Goal: Information Seeking & Learning: Learn about a topic

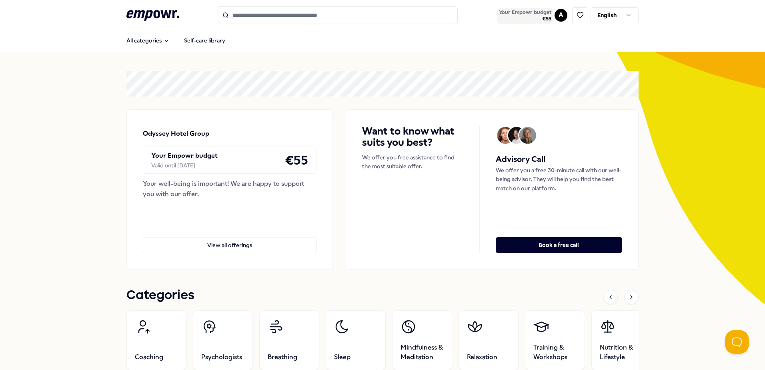
click at [534, 14] on span "Your Empowr budget" at bounding box center [525, 12] width 52 height 6
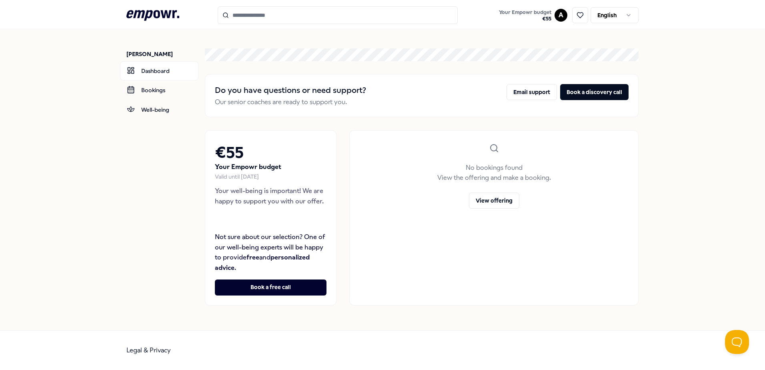
click at [155, 13] on icon at bounding box center [152, 15] width 53 height 10
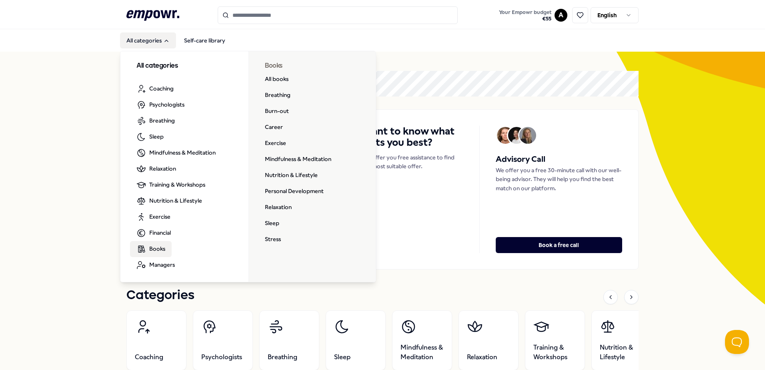
click at [152, 248] on span "Books" at bounding box center [157, 248] width 16 height 9
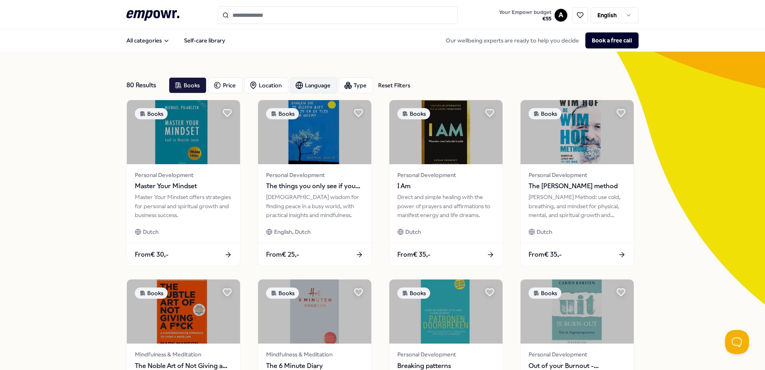
click at [317, 83] on div "Language" at bounding box center [313, 85] width 47 height 16
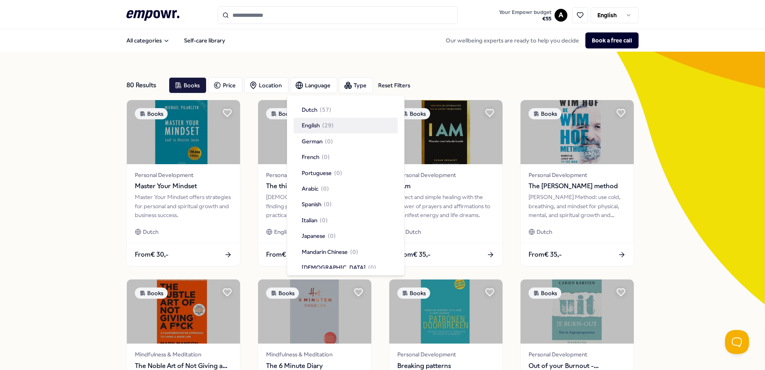
click at [309, 124] on span "English" at bounding box center [311, 125] width 18 height 9
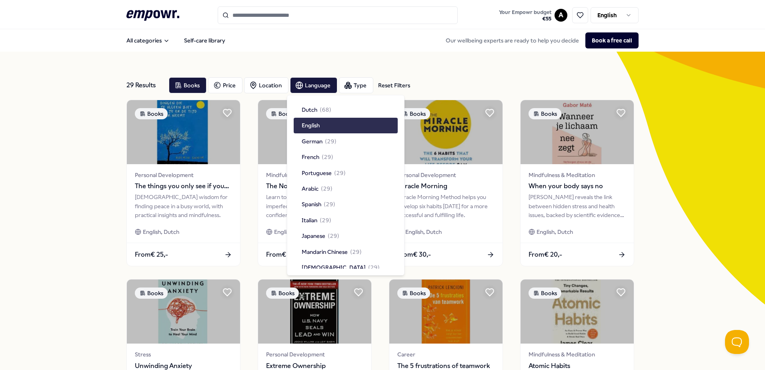
click at [324, 126] on div "English" at bounding box center [346, 125] width 104 height 15
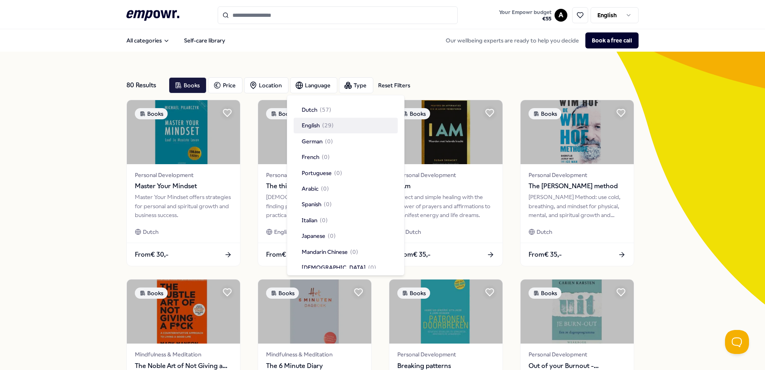
click at [324, 126] on span "( 29 )" at bounding box center [328, 125] width 12 height 9
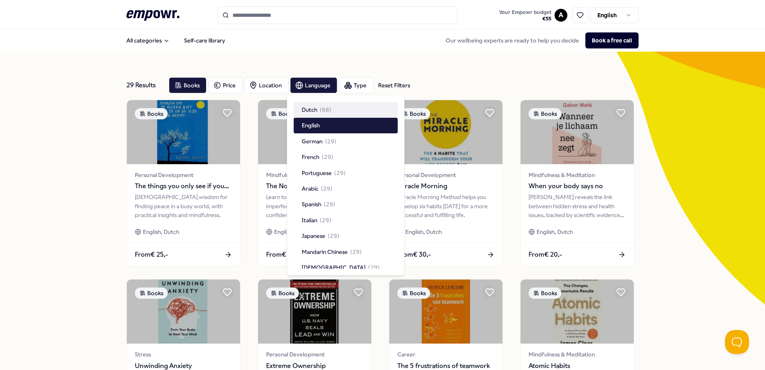
click at [434, 68] on div "29 Results Reset Filters Books Price Location Language Type Reset Filters Books…" at bounding box center [382, 364] width 512 height 625
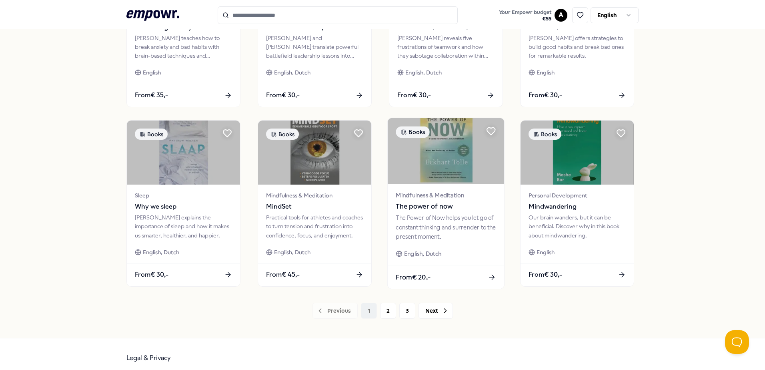
scroll to position [346, 0]
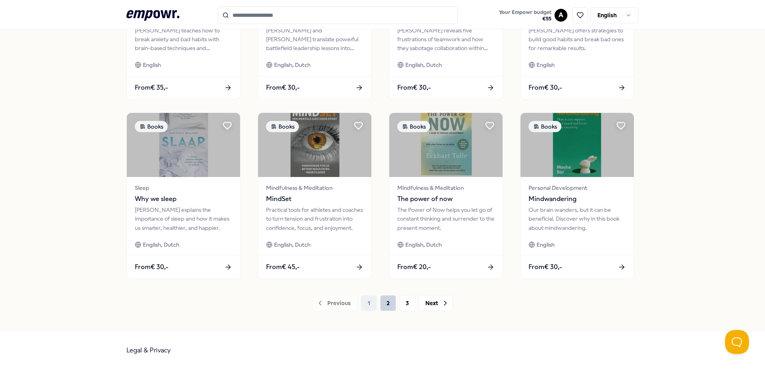
click at [387, 303] on button "2" at bounding box center [388, 303] width 16 height 16
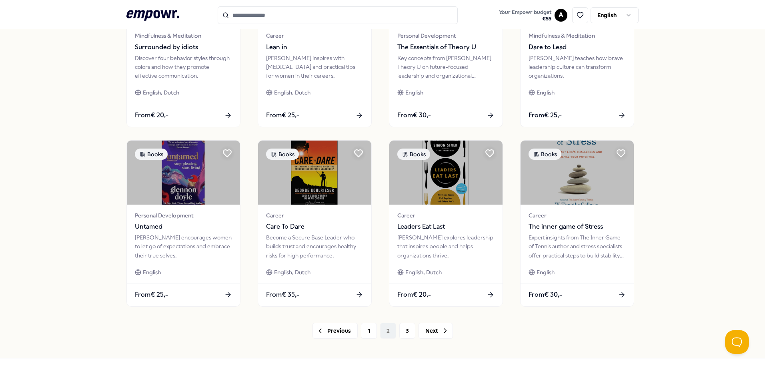
scroll to position [320, 0]
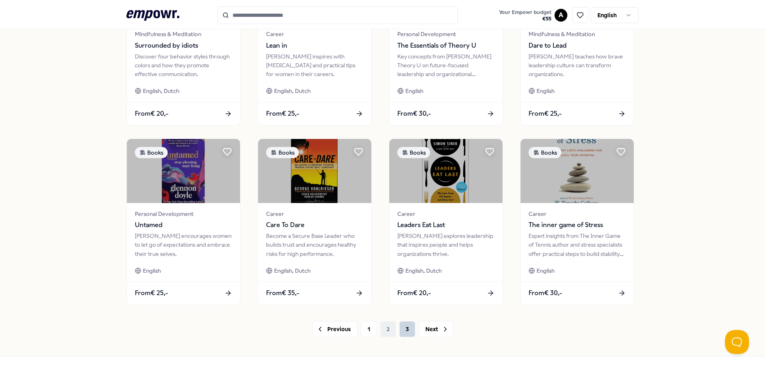
click at [402, 329] on button "3" at bounding box center [408, 329] width 16 height 16
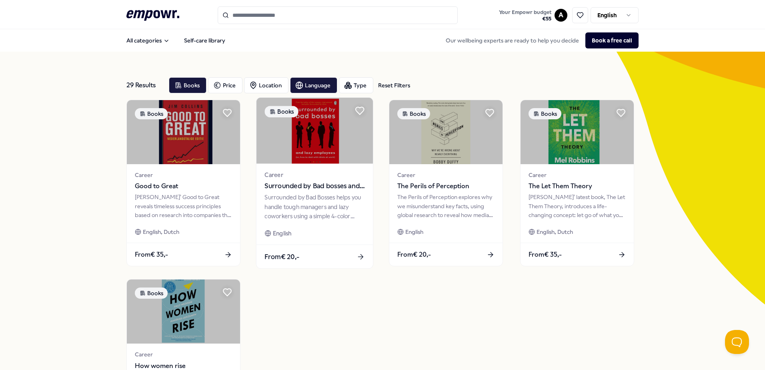
click at [319, 183] on span "Surrounded by Bad bosses and lazy employees" at bounding box center [315, 186] width 100 height 10
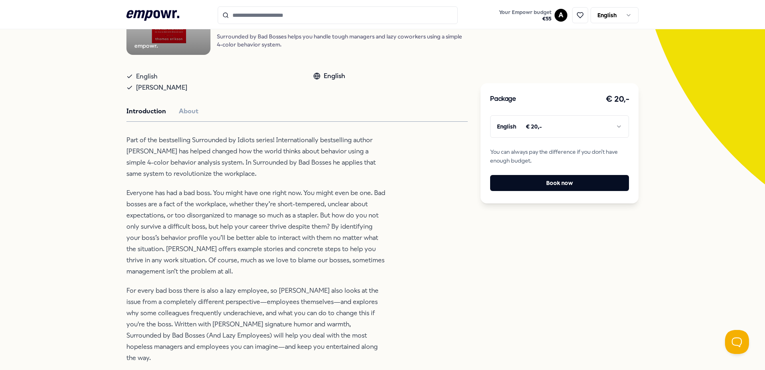
scroll to position [40, 0]
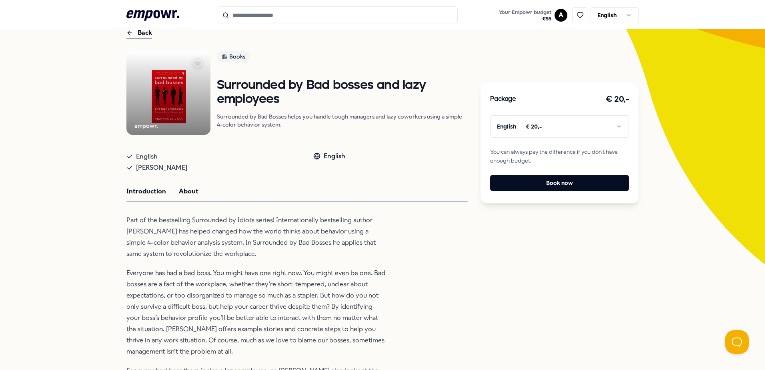
click at [179, 186] on button "About" at bounding box center [189, 191] width 20 height 10
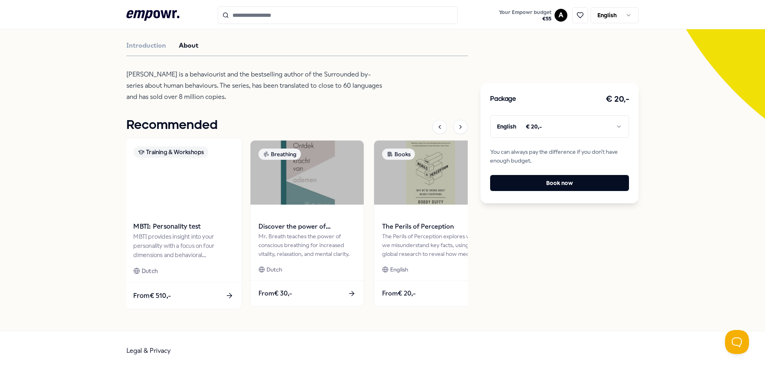
scroll to position [0, 0]
